Goal: Transaction & Acquisition: Purchase product/service

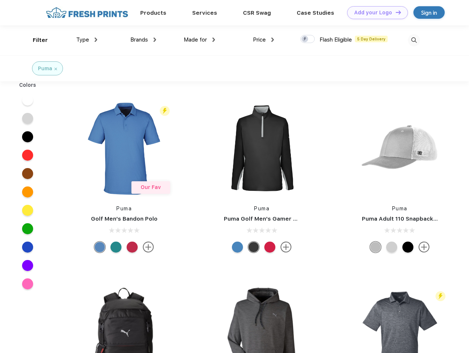
click at [375, 13] on link "Add your Logo Design Tool" at bounding box center [377, 12] width 61 height 13
click at [0, 0] on div "Design Tool" at bounding box center [0, 0] width 0 height 0
click at [395, 12] on link "Add your Logo Design Tool" at bounding box center [377, 12] width 61 height 13
click at [35, 40] on div "Filter" at bounding box center [40, 40] width 15 height 8
click at [87, 40] on span "Type" at bounding box center [82, 39] width 13 height 7
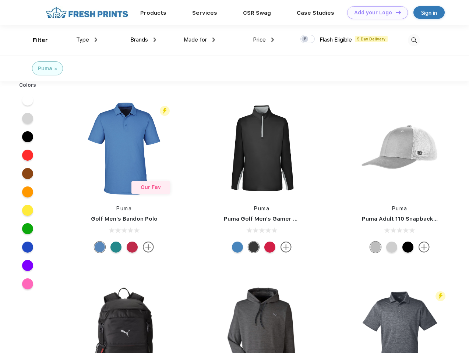
click at [143, 40] on span "Brands" at bounding box center [139, 39] width 18 height 7
click at [200, 40] on span "Made for" at bounding box center [195, 39] width 23 height 7
click at [264, 40] on span "Price" at bounding box center [259, 39] width 13 height 7
click at [308, 39] on div at bounding box center [307, 39] width 14 height 8
click at [305, 39] on input "checkbox" at bounding box center [302, 37] width 5 height 5
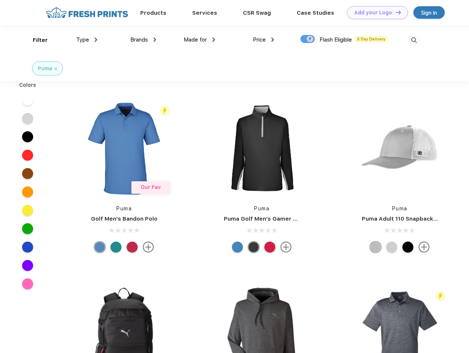
click at [414, 40] on img at bounding box center [414, 40] width 12 height 12
